Goal: Task Accomplishment & Management: Complete application form

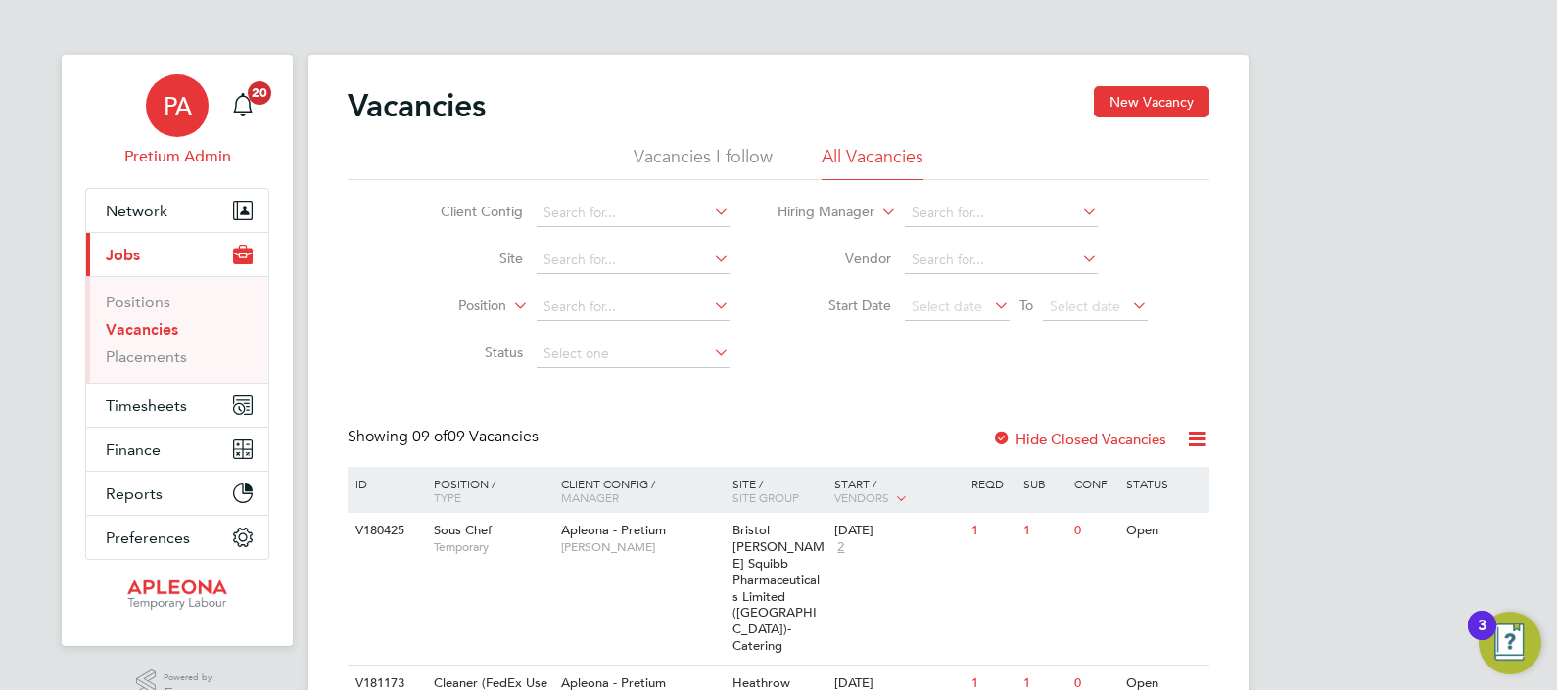
click at [181, 119] on div "PA" at bounding box center [177, 105] width 63 height 63
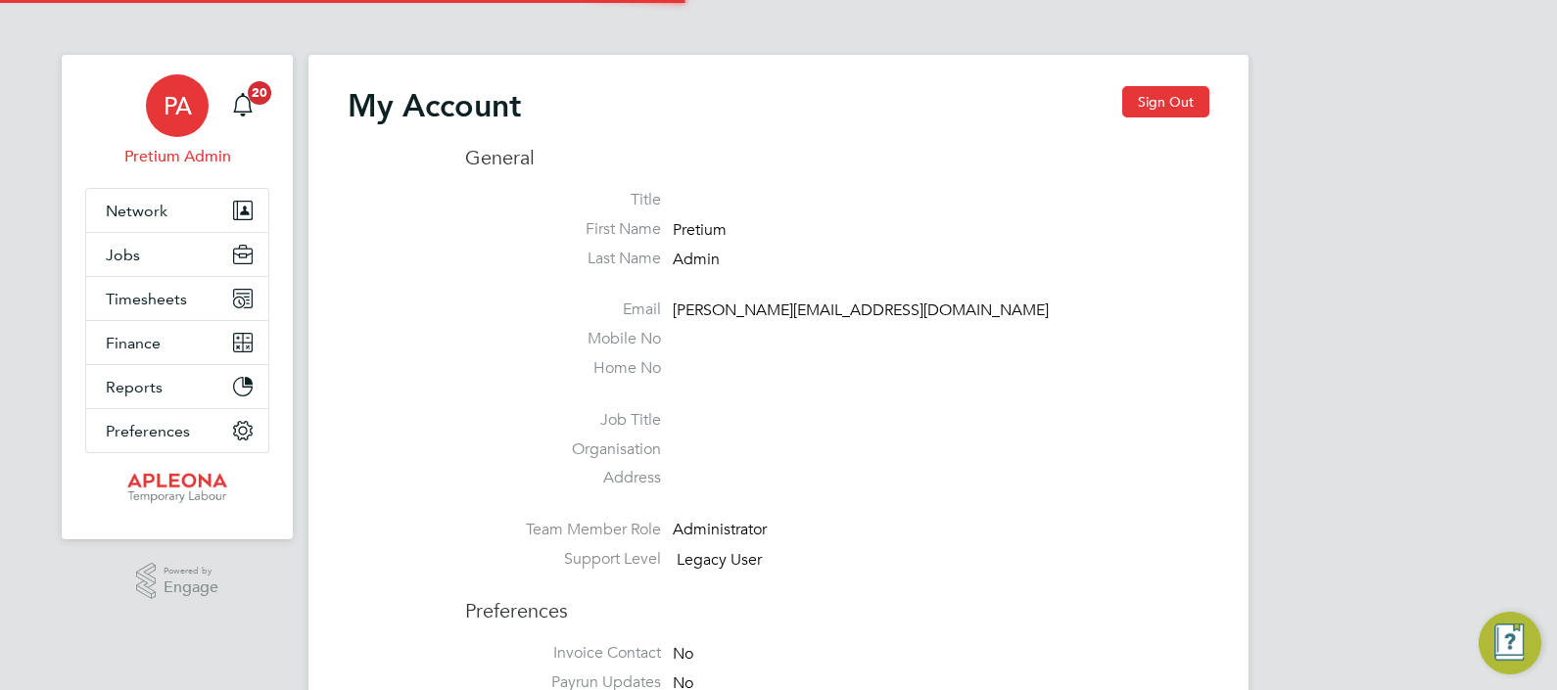
type input "abmfacility@pretiumresourcing.co.uk"
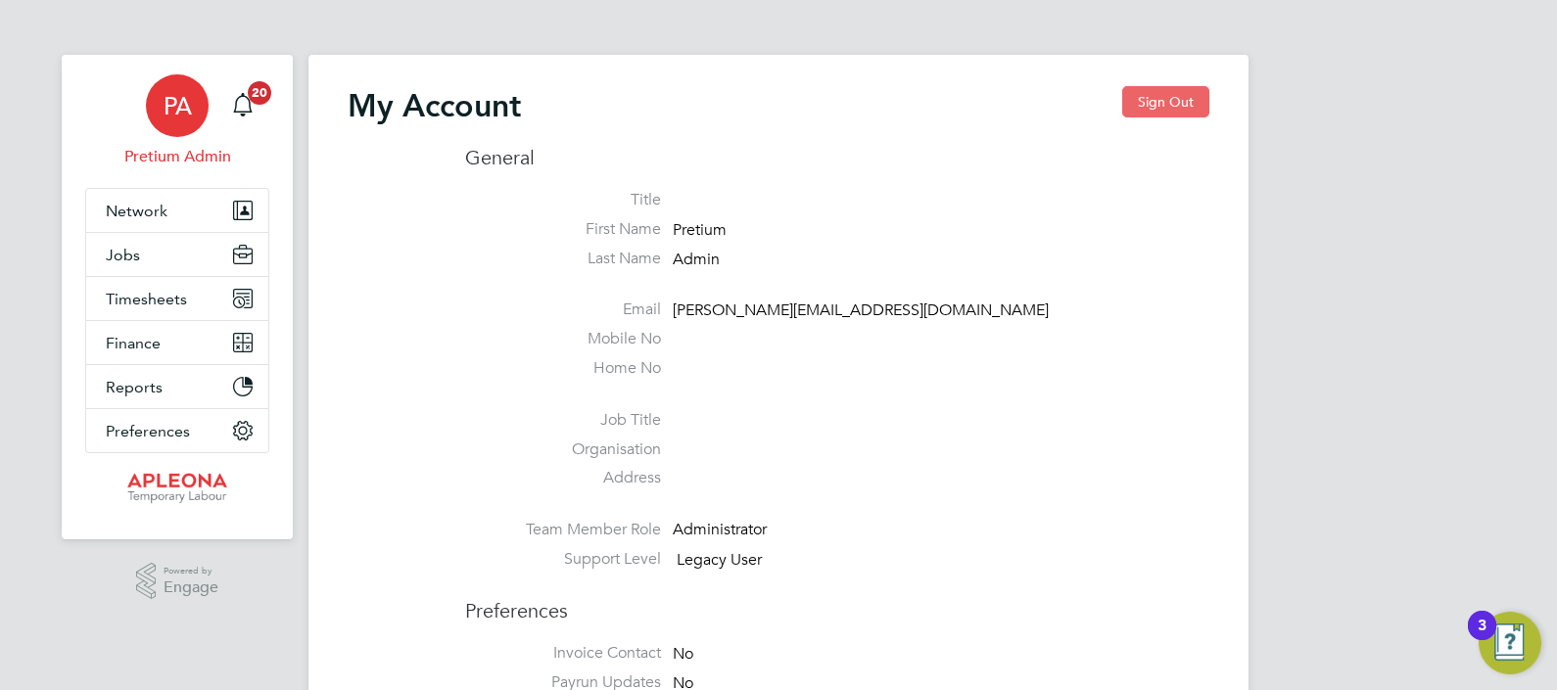
click at [1157, 109] on button "Sign Out" at bounding box center [1165, 101] width 87 height 31
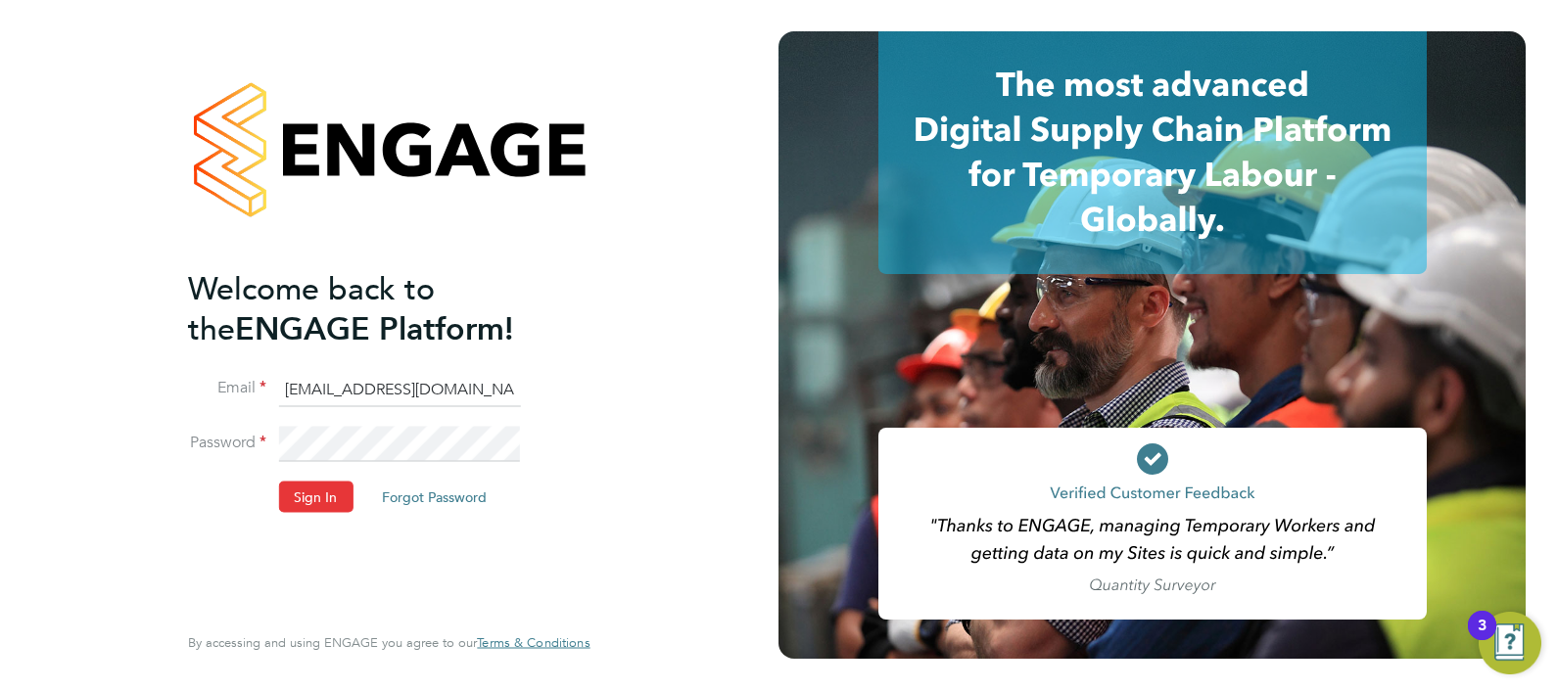
click at [304, 388] on input "abmfacility@pretiumresourcing.co.uk" at bounding box center [399, 389] width 242 height 35
type input "ngb@pretiumresourcing.co.uk"
click at [307, 495] on button "Sign In" at bounding box center [315, 496] width 74 height 31
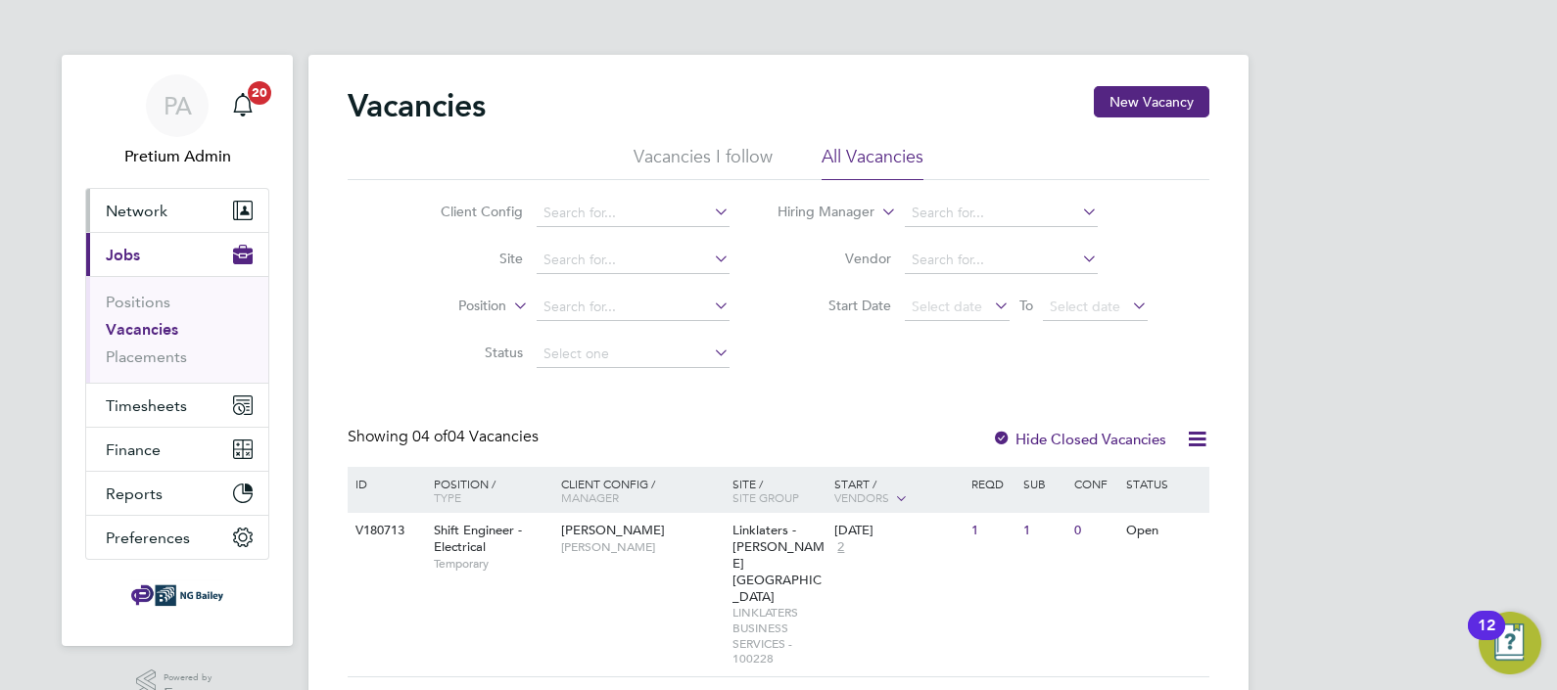
click at [132, 193] on button "Network" at bounding box center [177, 210] width 182 height 43
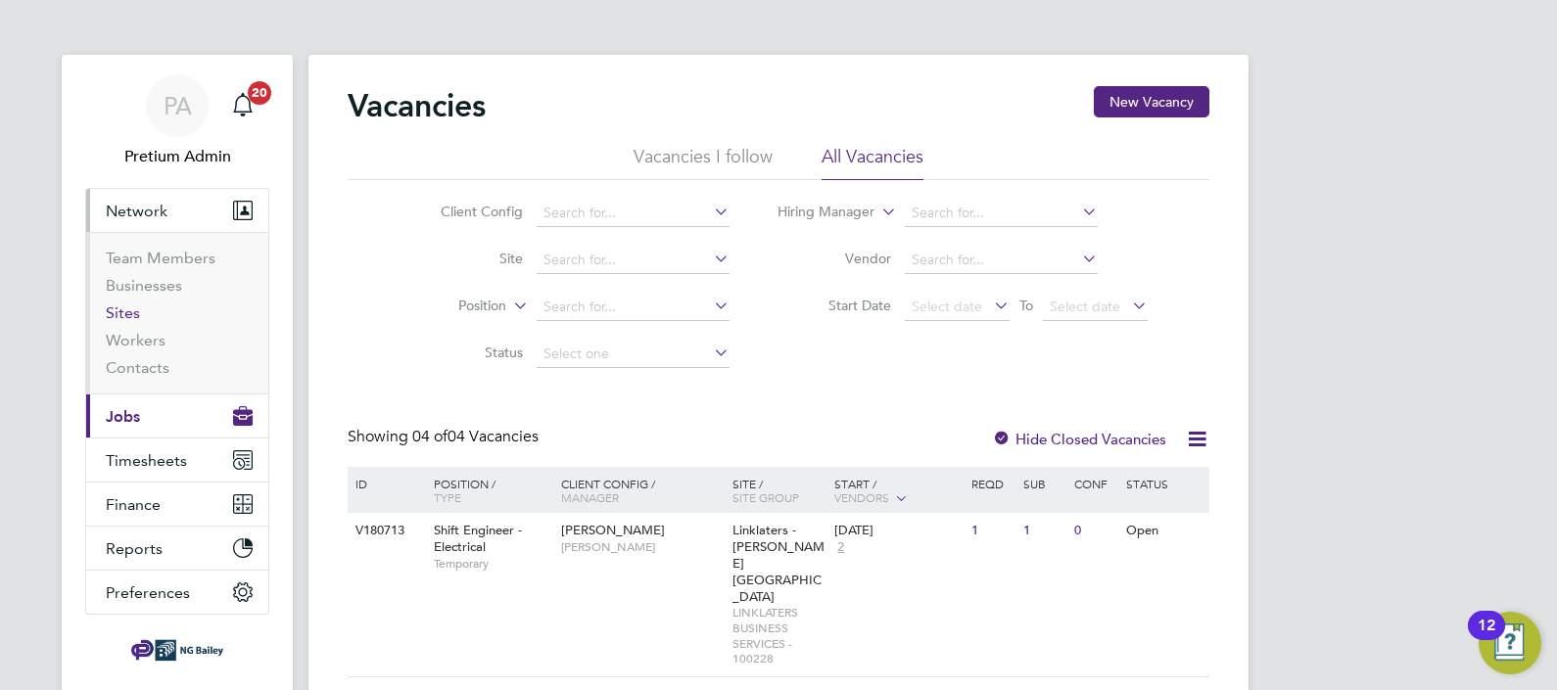
click at [134, 308] on link "Sites" at bounding box center [123, 313] width 34 height 19
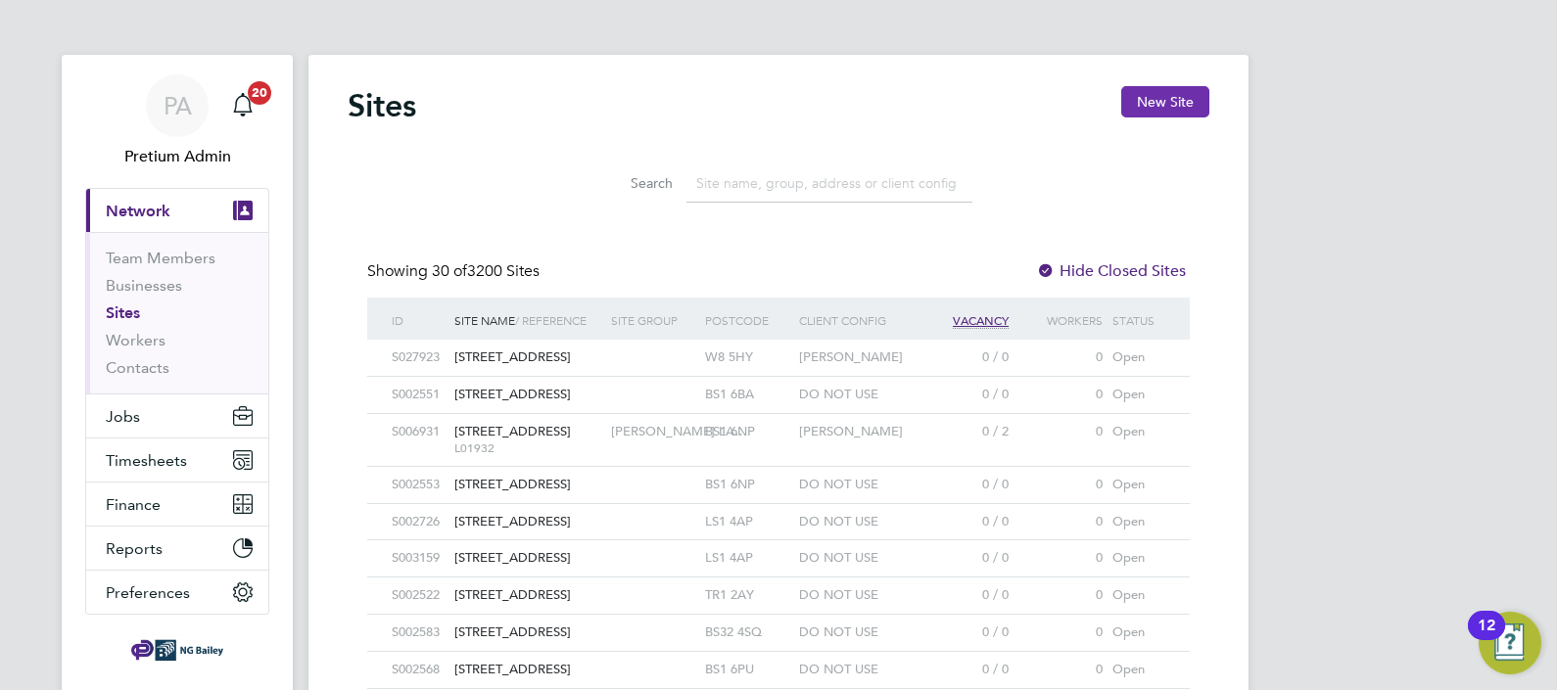
click at [1159, 102] on button "New Site" at bounding box center [1165, 101] width 88 height 31
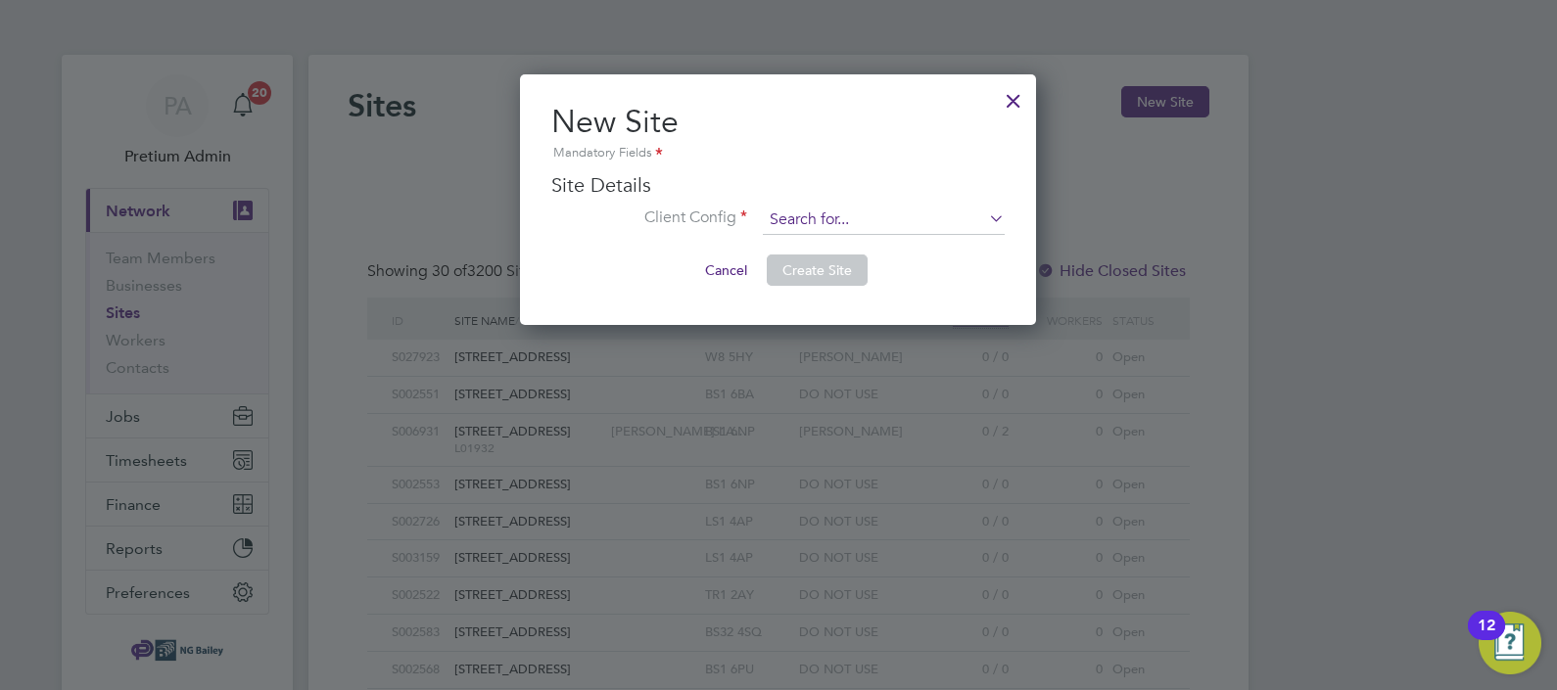
click at [793, 216] on input at bounding box center [884, 220] width 242 height 29
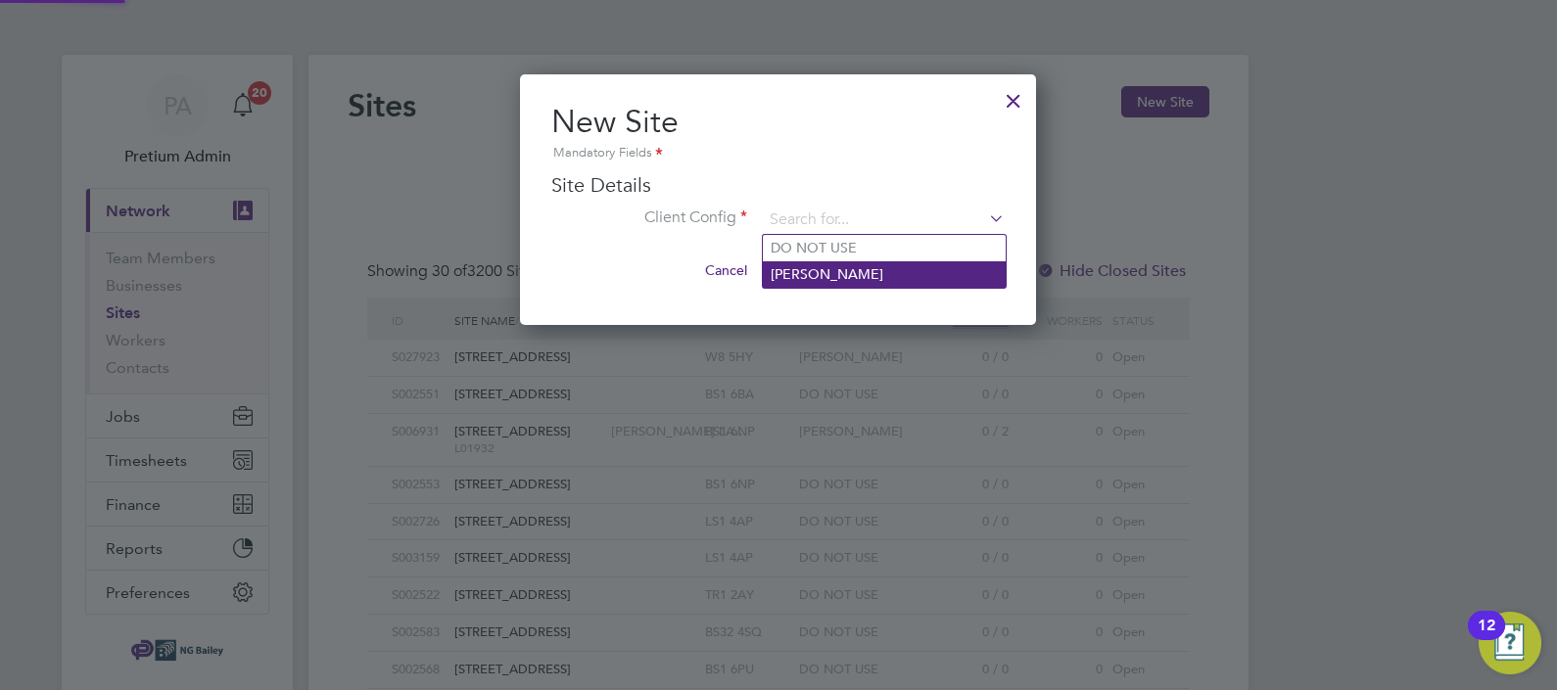
click at [818, 267] on li "NG Bailey" at bounding box center [884, 274] width 243 height 26
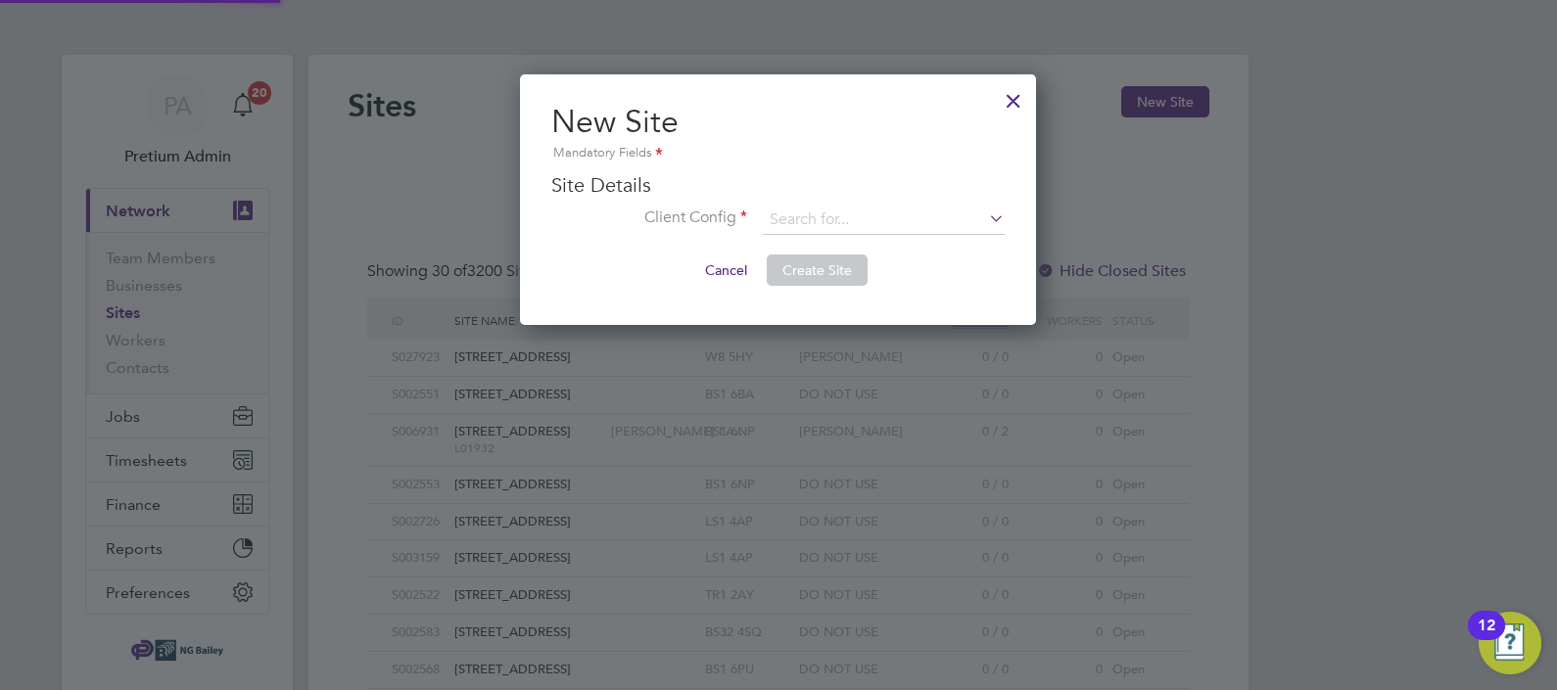
type input "NG Bailey"
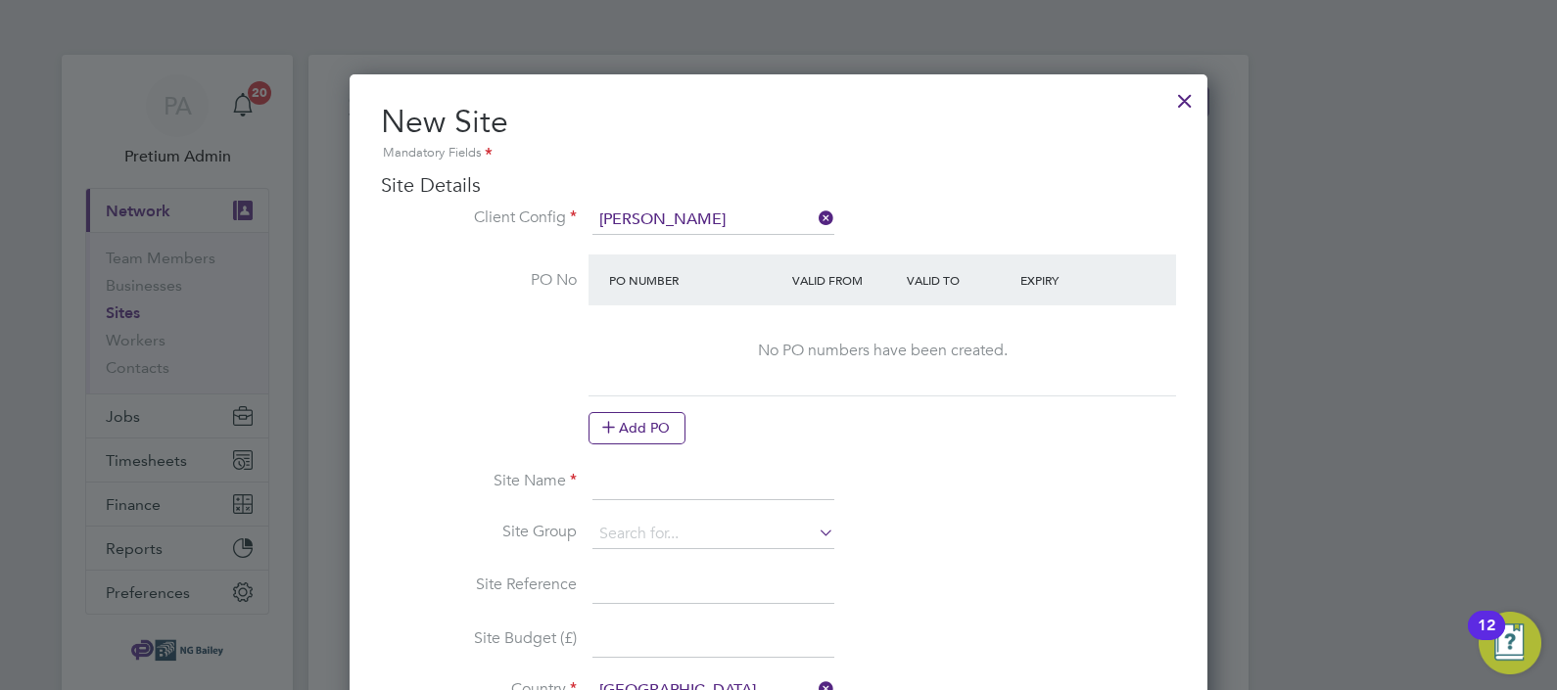
click at [611, 496] on input at bounding box center [714, 482] width 242 height 35
paste input "Clarkes Village"
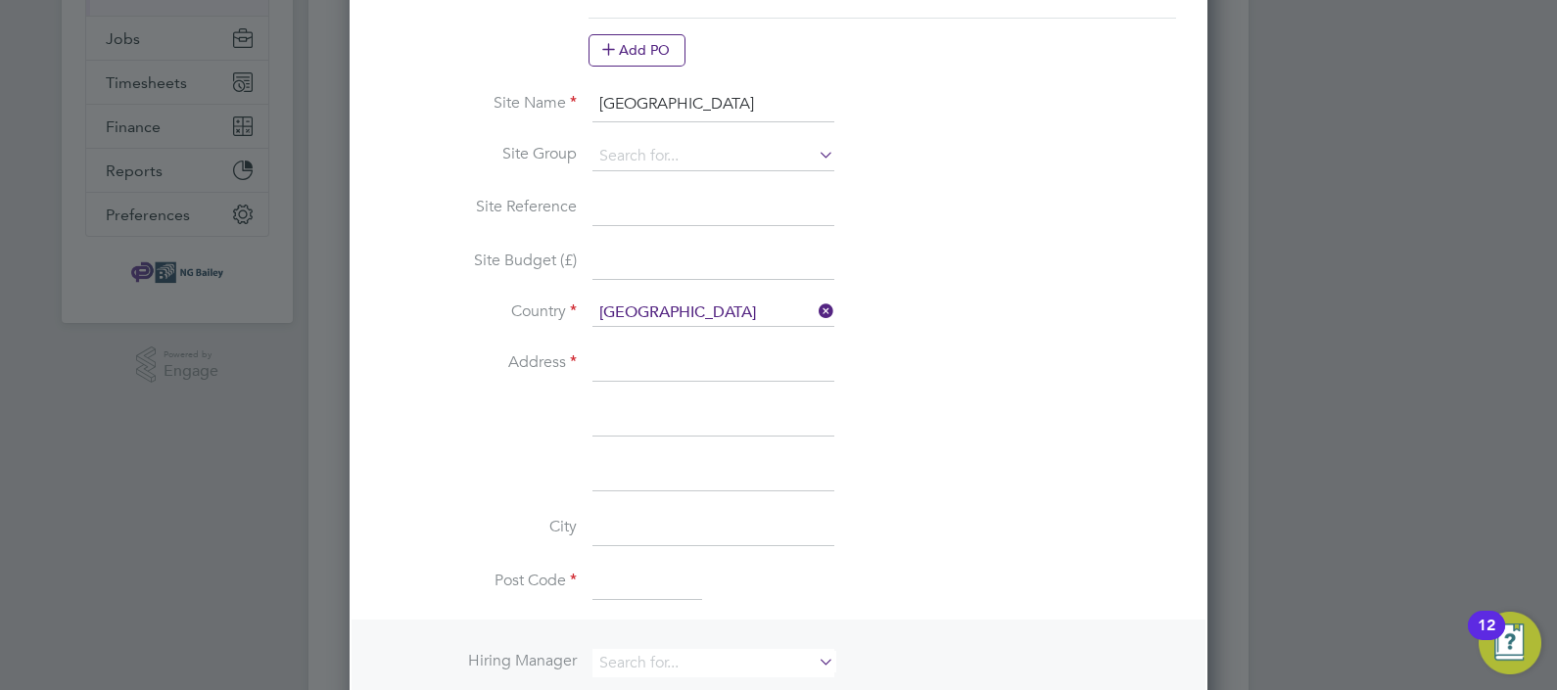
type input "Clarkes Village"
click at [636, 525] on input at bounding box center [714, 528] width 242 height 35
type input "Somerset"
click at [877, 593] on li "Post Code" at bounding box center [778, 593] width 795 height 55
click at [663, 364] on input at bounding box center [714, 364] width 242 height 35
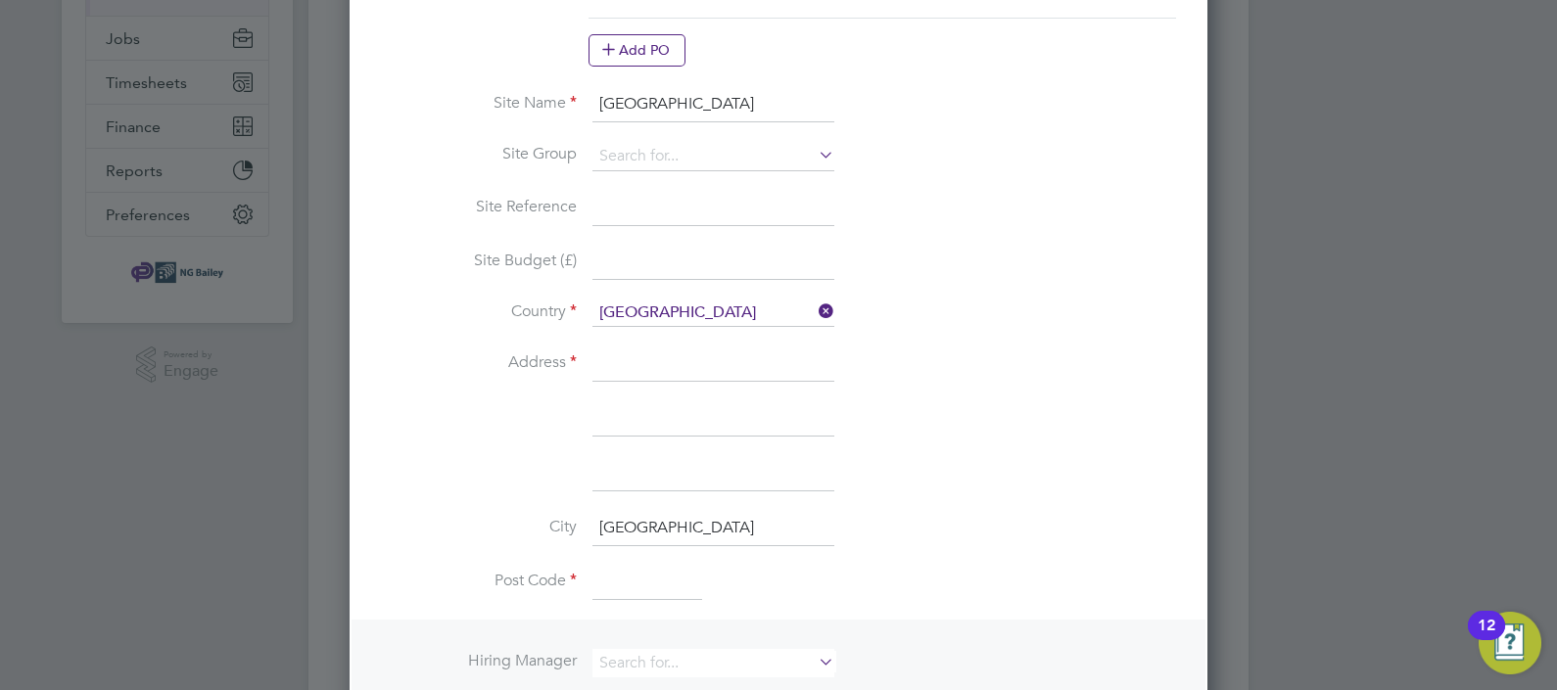
paste input "Farm Rd, Street BA16 0BB"
click at [654, 356] on input "Farm Rd, Street BA16 0BB" at bounding box center [714, 364] width 242 height 35
drag, startPoint x: 735, startPoint y: 357, endPoint x: 682, endPoint y: 357, distance: 52.9
click at [682, 357] on input "Farm Road, Street BA16 0BB" at bounding box center [714, 364] width 242 height 35
drag, startPoint x: 778, startPoint y: 366, endPoint x: 686, endPoint y: 360, distance: 92.2
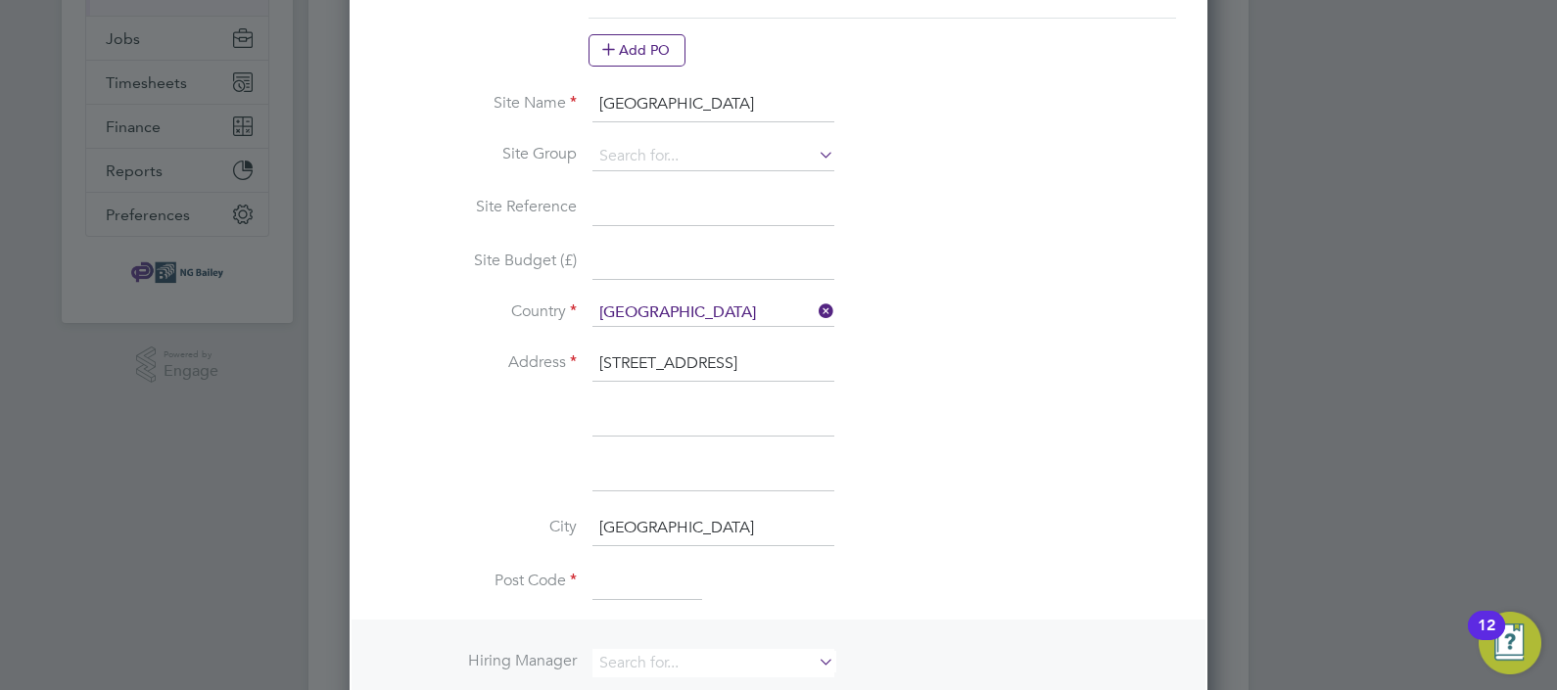
click at [686, 360] on input "Farm Road BA16 0BB" at bounding box center [714, 364] width 242 height 35
type input "Farm Road"
click at [621, 589] on input at bounding box center [648, 583] width 110 height 35
paste input "BA16 0BB"
type input "BA16 0BB"
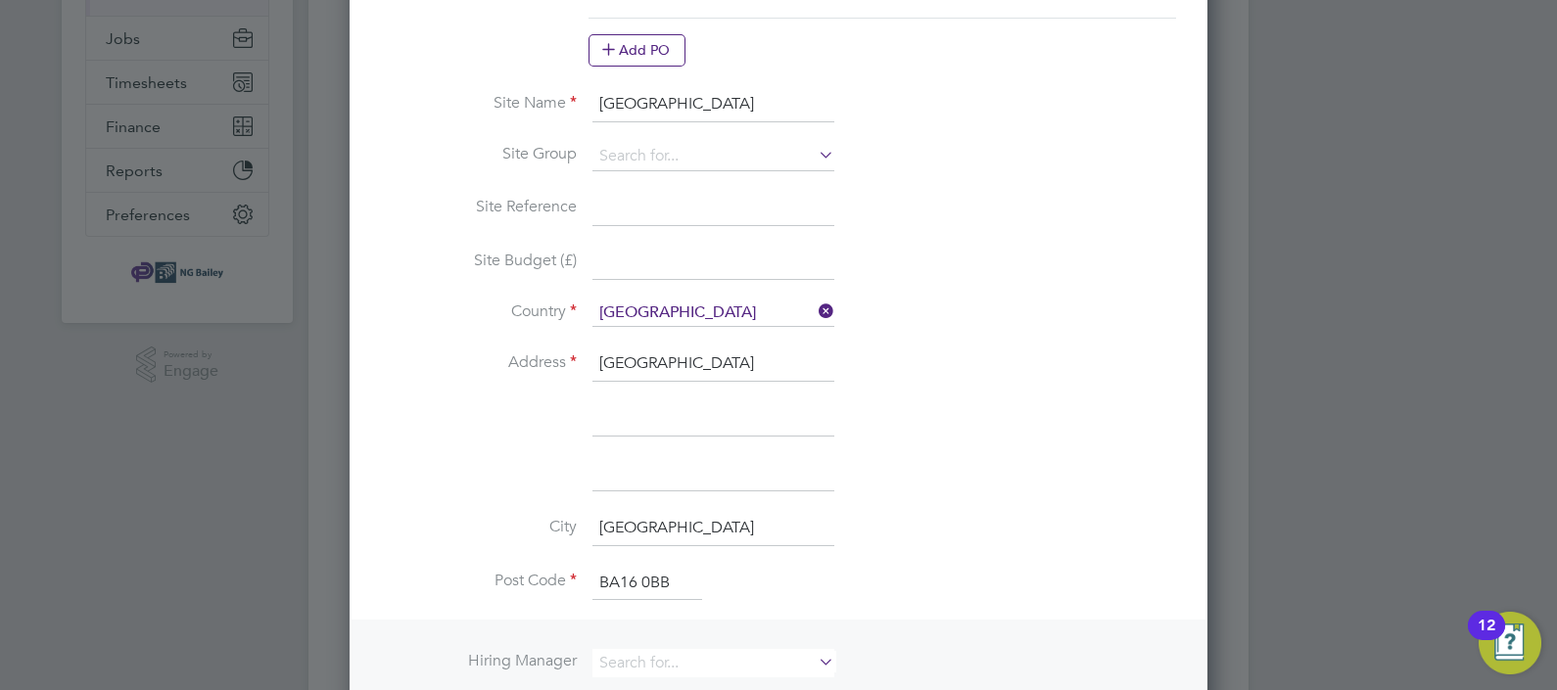
click at [941, 556] on li "City Somerset" at bounding box center [778, 538] width 795 height 55
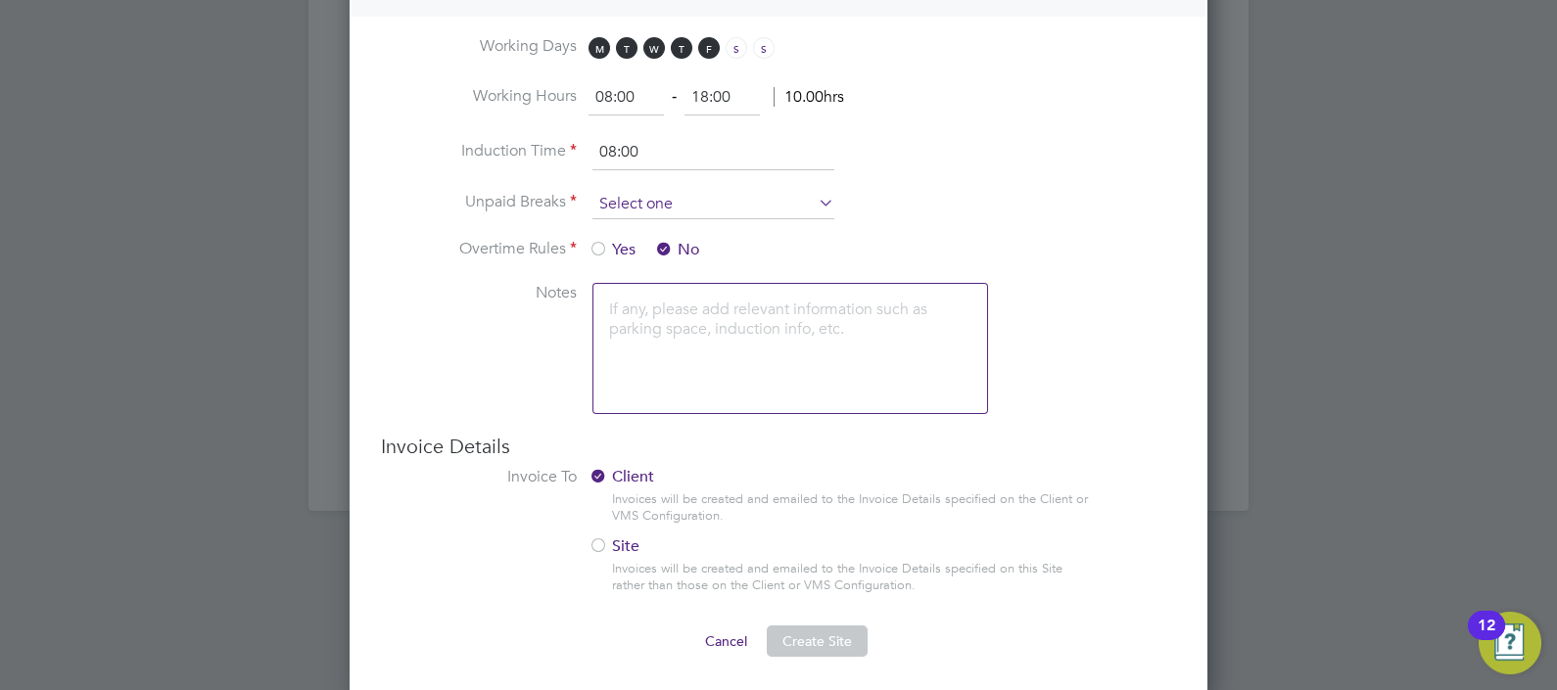
click at [631, 190] on input at bounding box center [714, 204] width 242 height 29
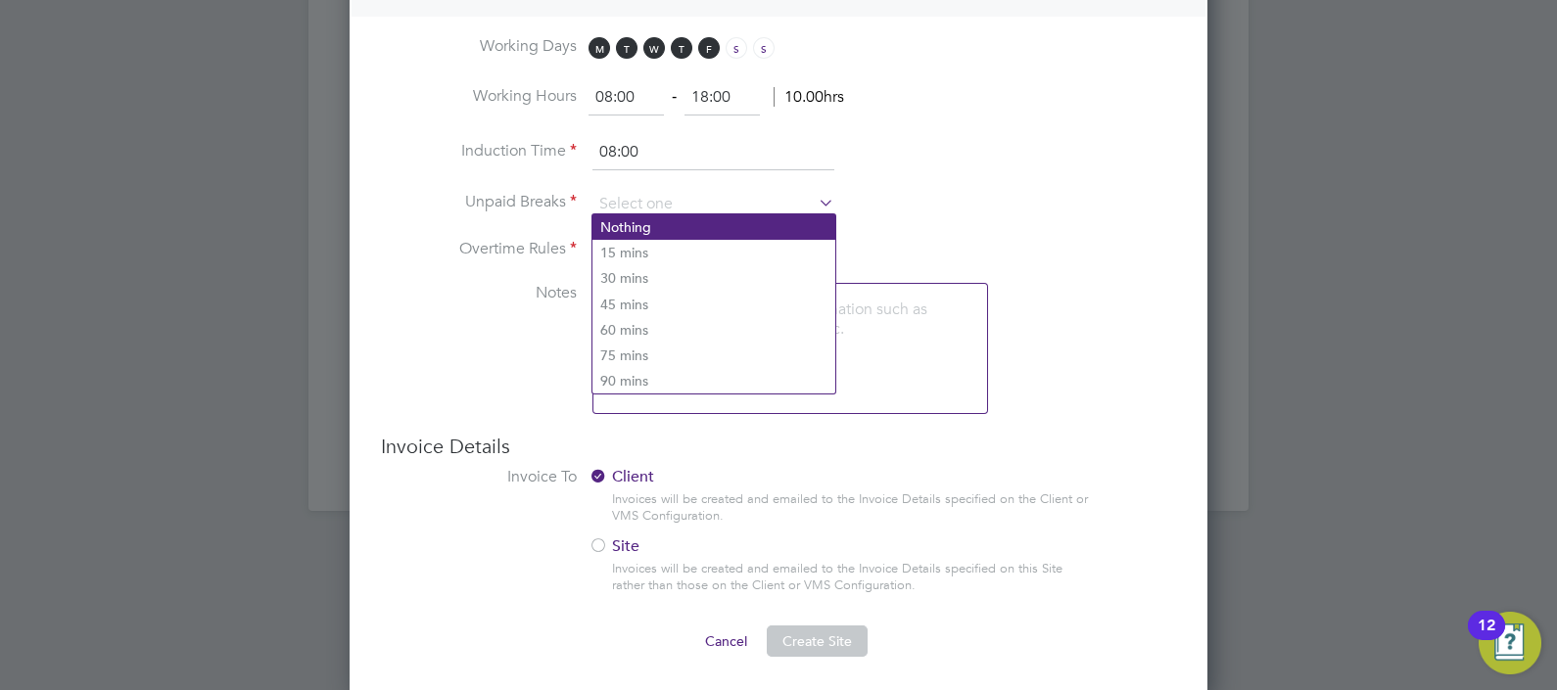
click at [660, 226] on li "Nothing" at bounding box center [714, 226] width 243 height 25
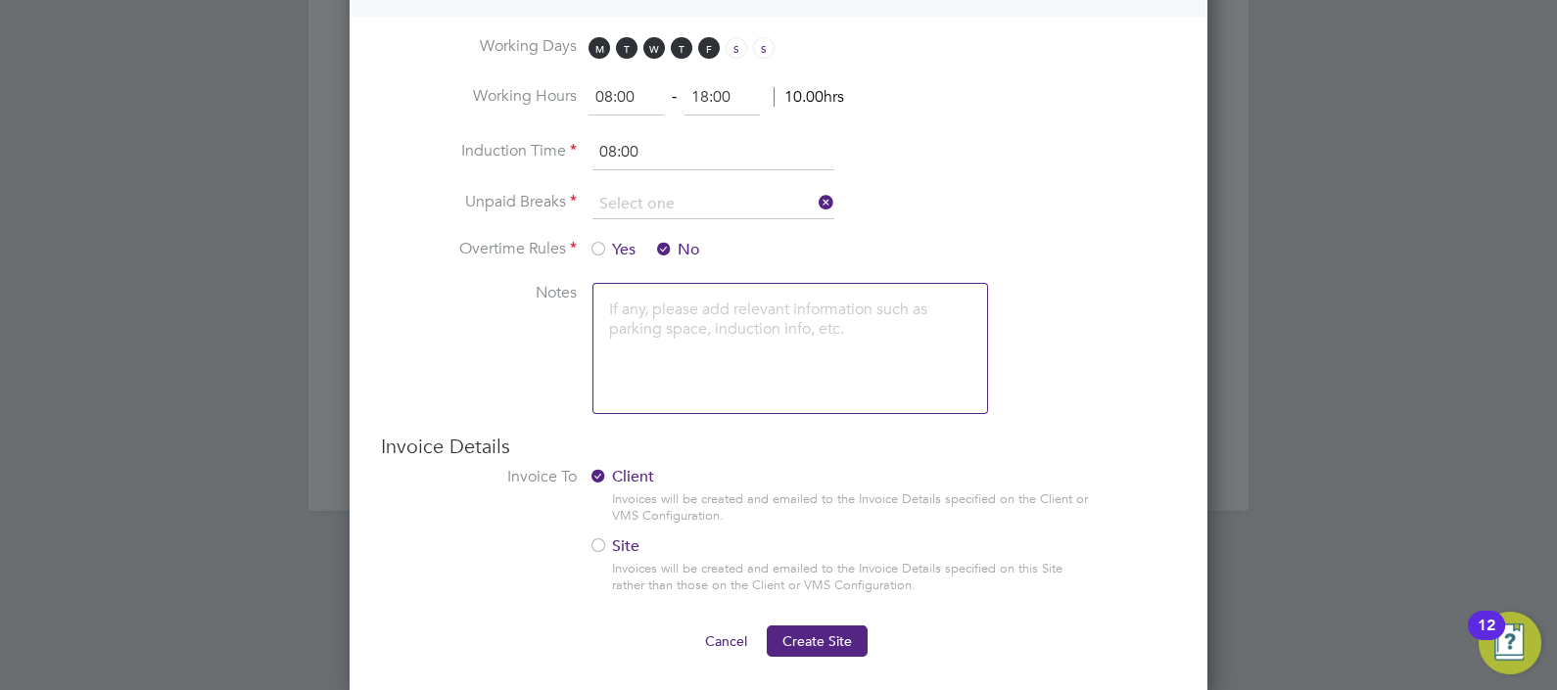
type input "Nothing"
click at [825, 634] on span "Create Site" at bounding box center [818, 643] width 70 height 18
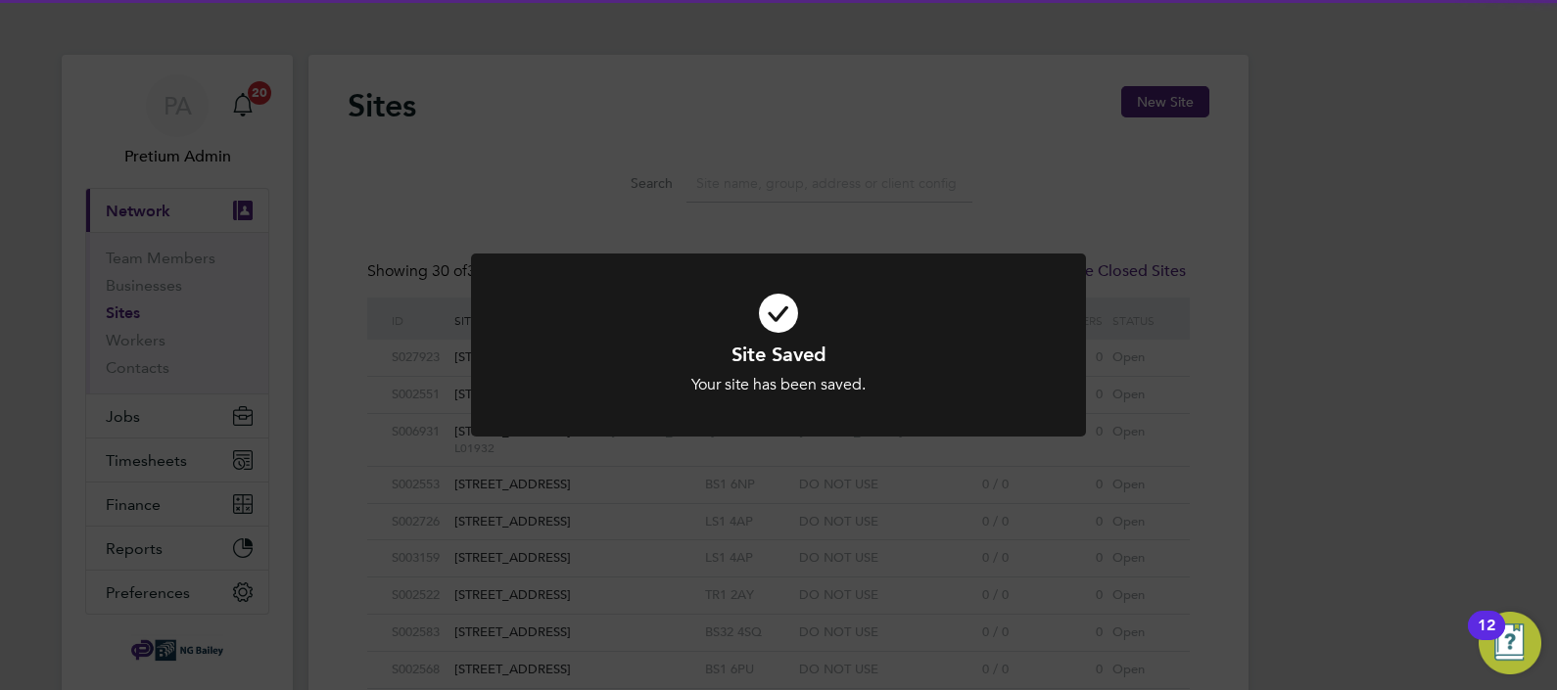
click at [894, 166] on div "Site Saved Your site has been saved. Cancel Okay" at bounding box center [778, 345] width 1557 height 690
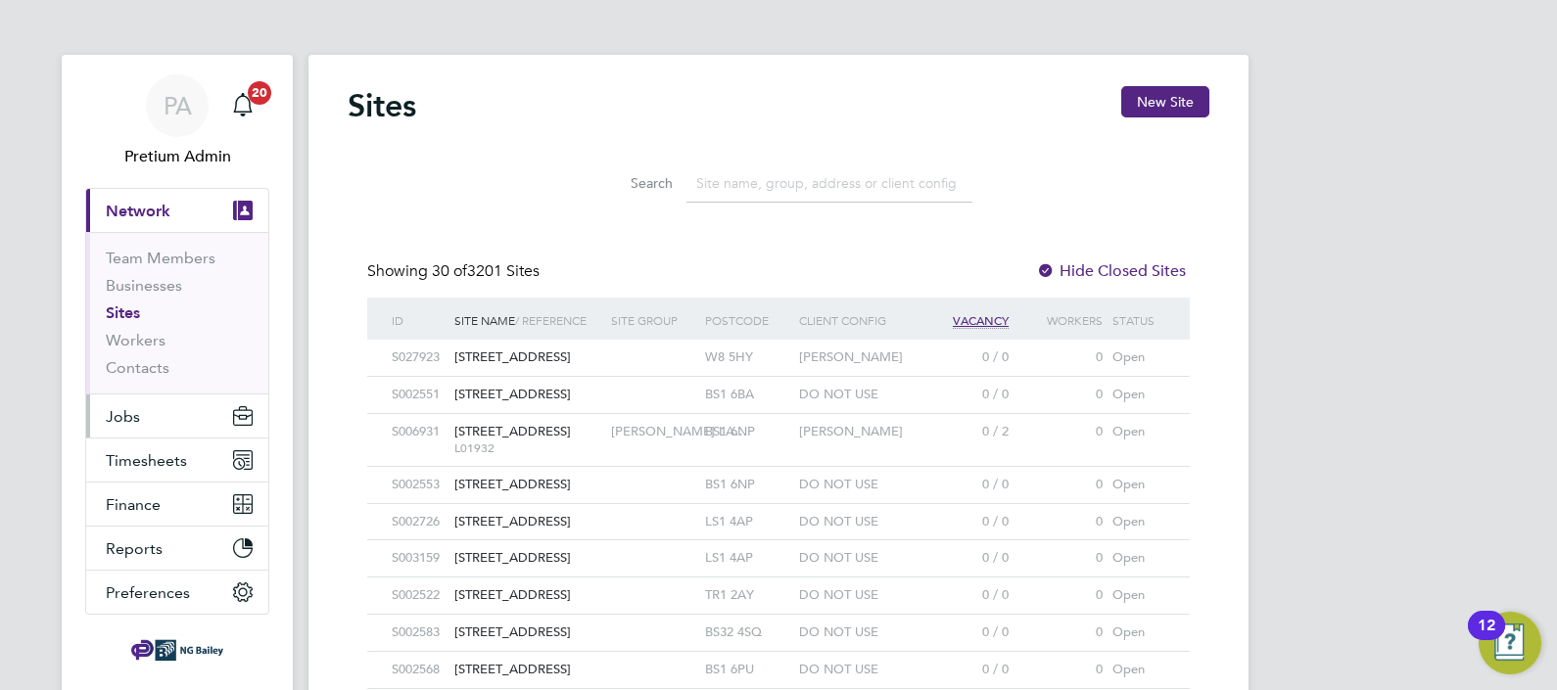
click at [145, 413] on button "Jobs" at bounding box center [177, 416] width 182 height 43
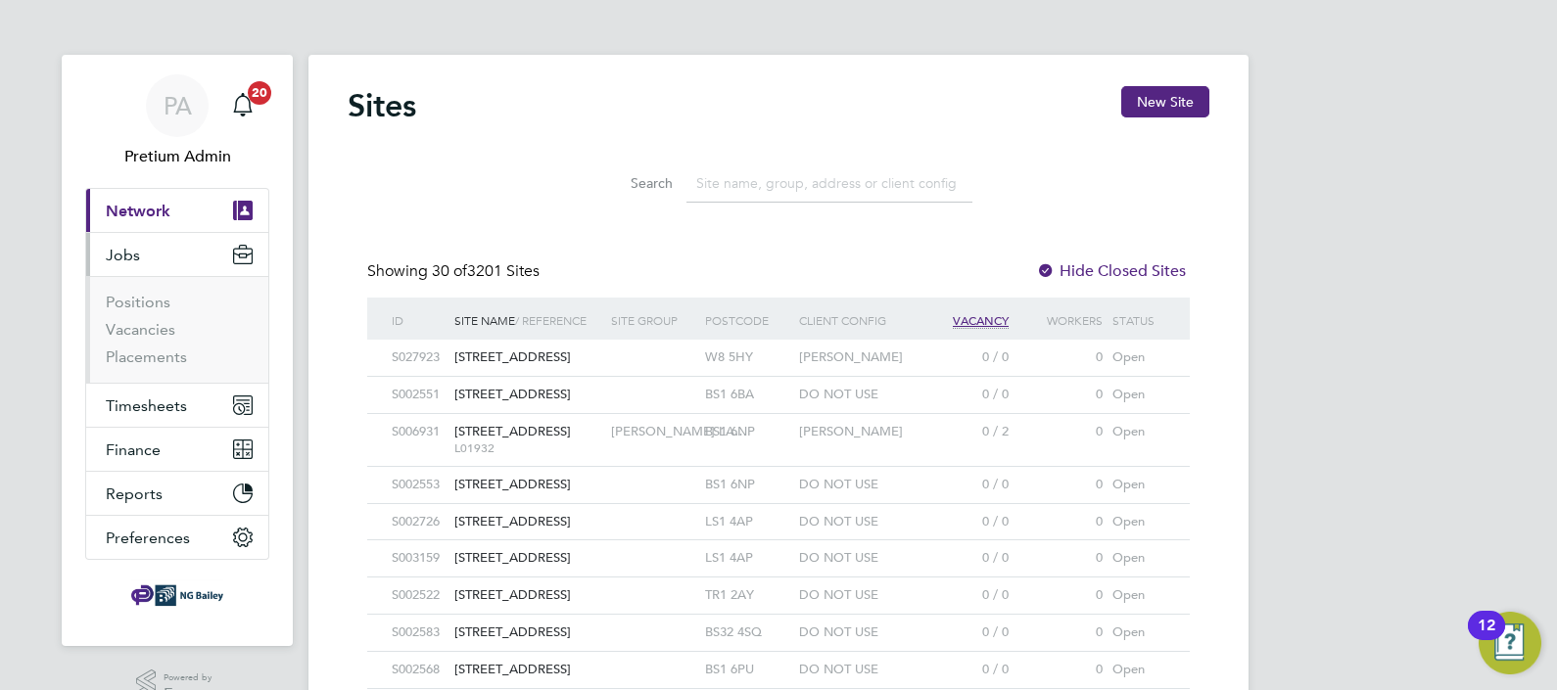
click at [143, 341] on li "Vacancies" at bounding box center [179, 333] width 147 height 27
click at [131, 331] on link "Vacancies" at bounding box center [141, 329] width 70 height 19
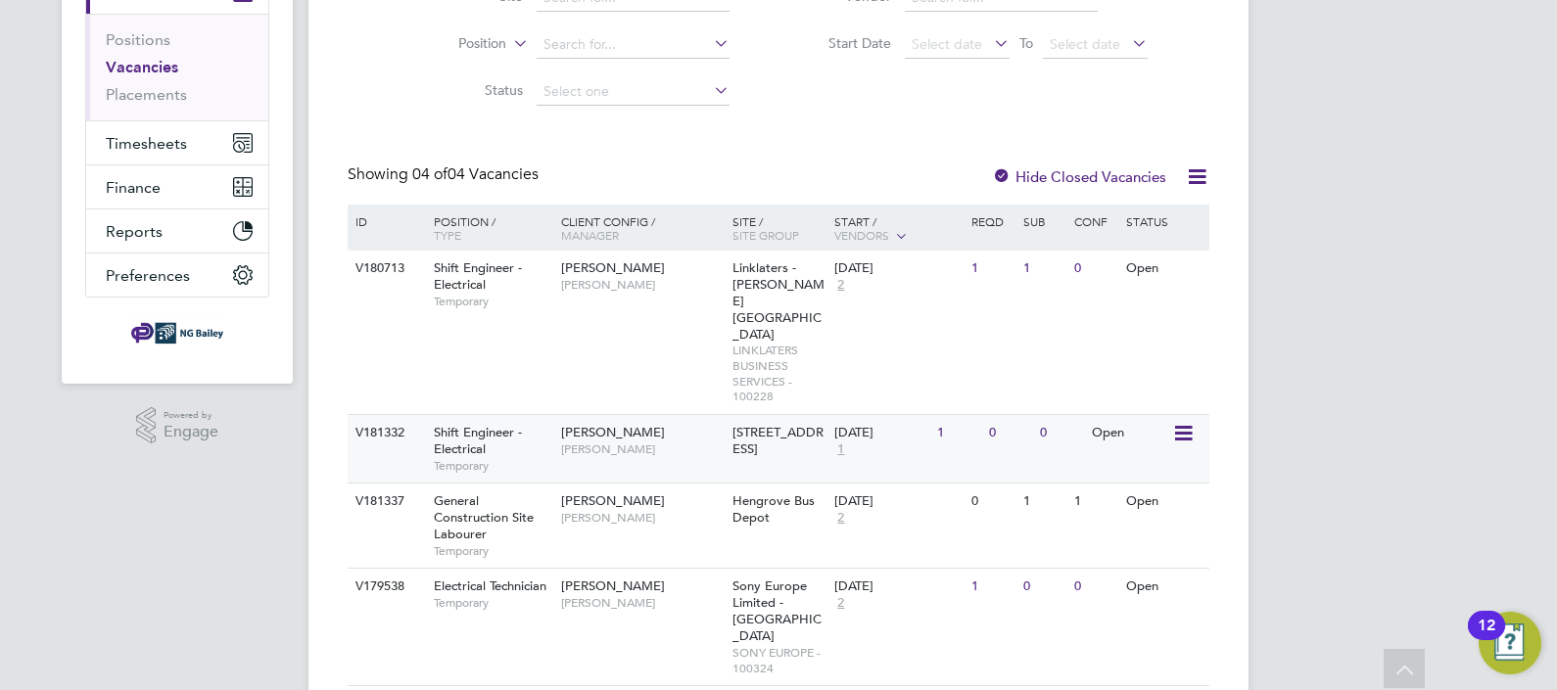
click at [654, 442] on span "Ryan McDermott" at bounding box center [642, 450] width 162 height 16
